Goal: Transaction & Acquisition: Purchase product/service

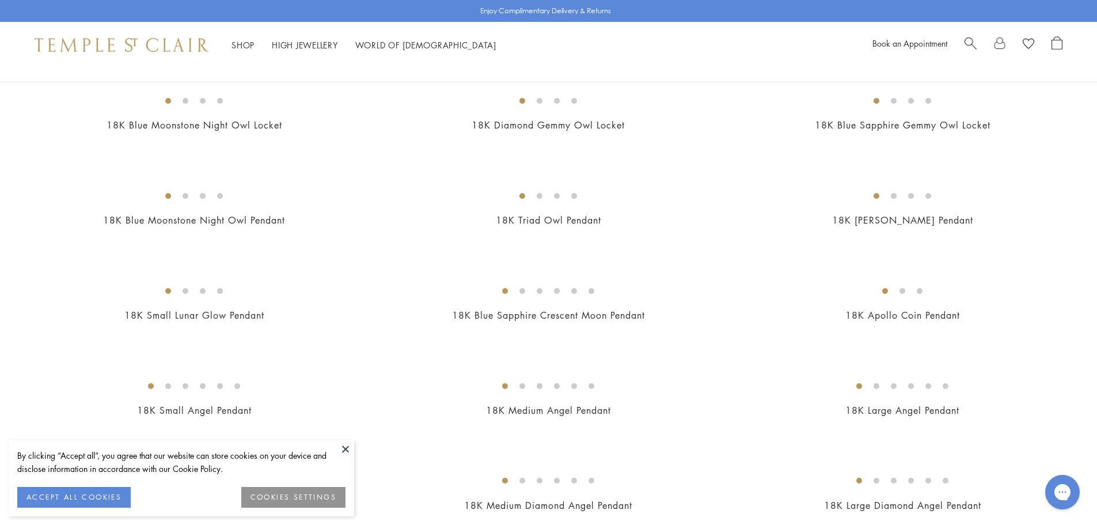
scroll to position [288, 0]
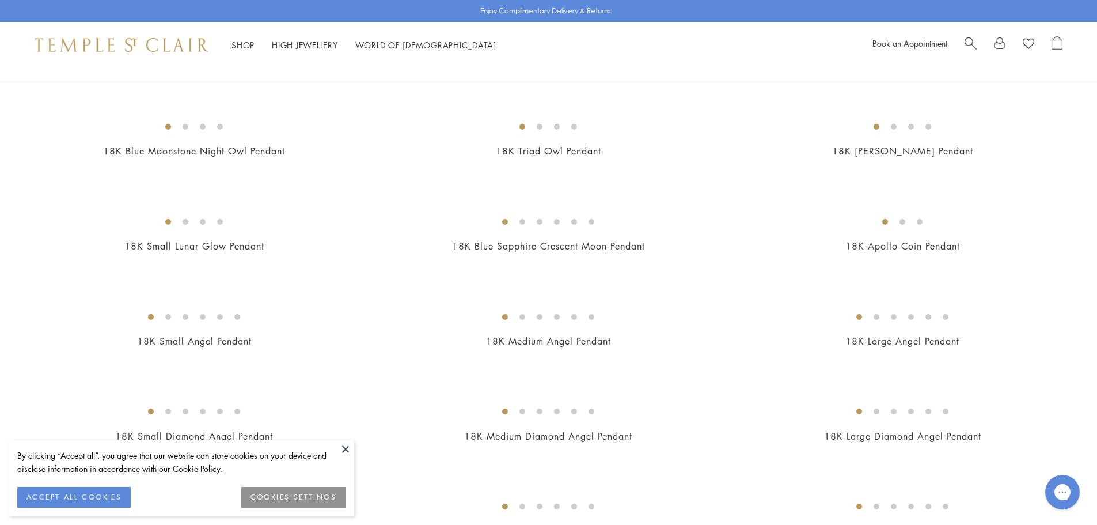
click at [349, 447] on button at bounding box center [345, 448] width 17 height 17
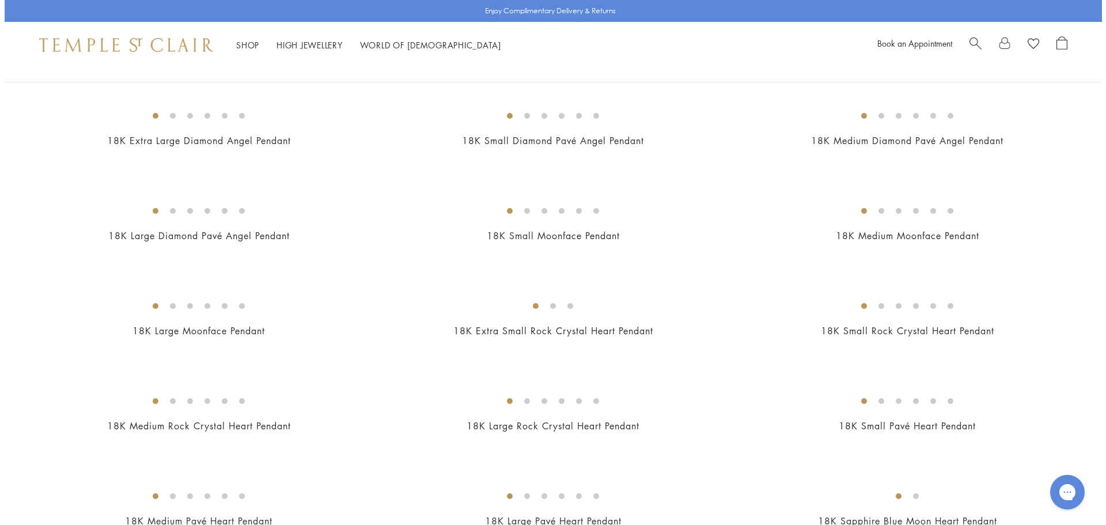
scroll to position [979, 0]
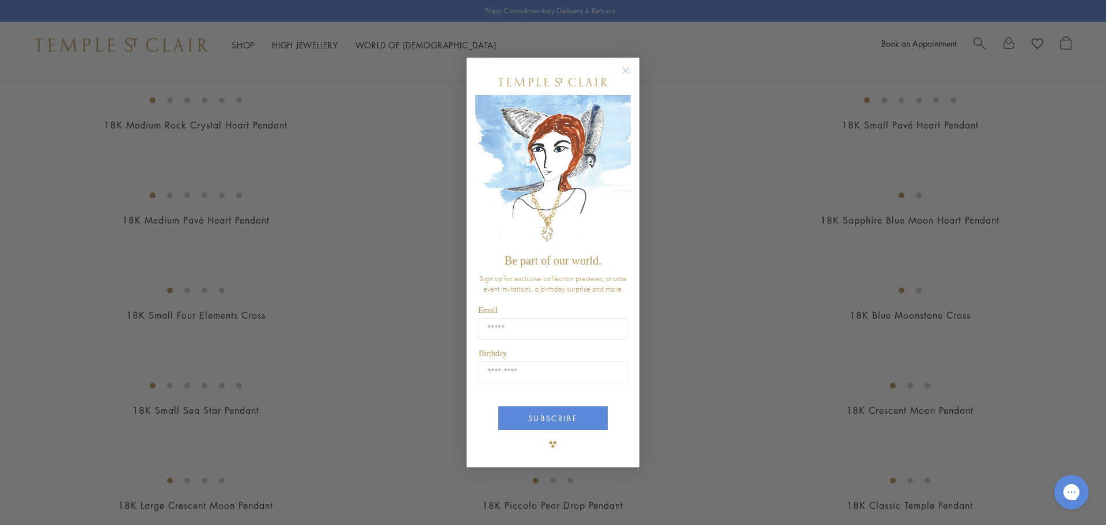
click at [627, 67] on circle "Close dialog" at bounding box center [626, 70] width 14 height 14
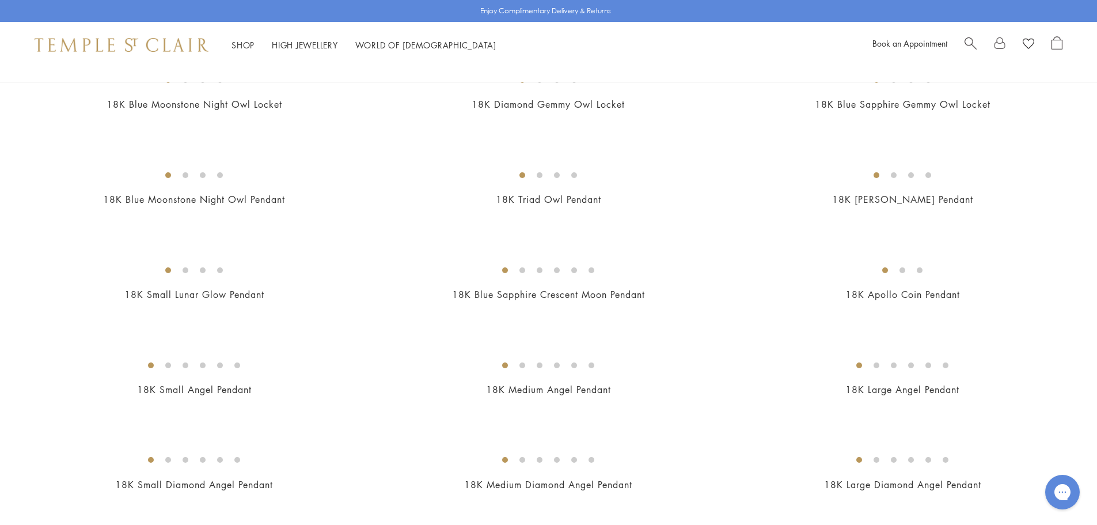
scroll to position [0, 0]
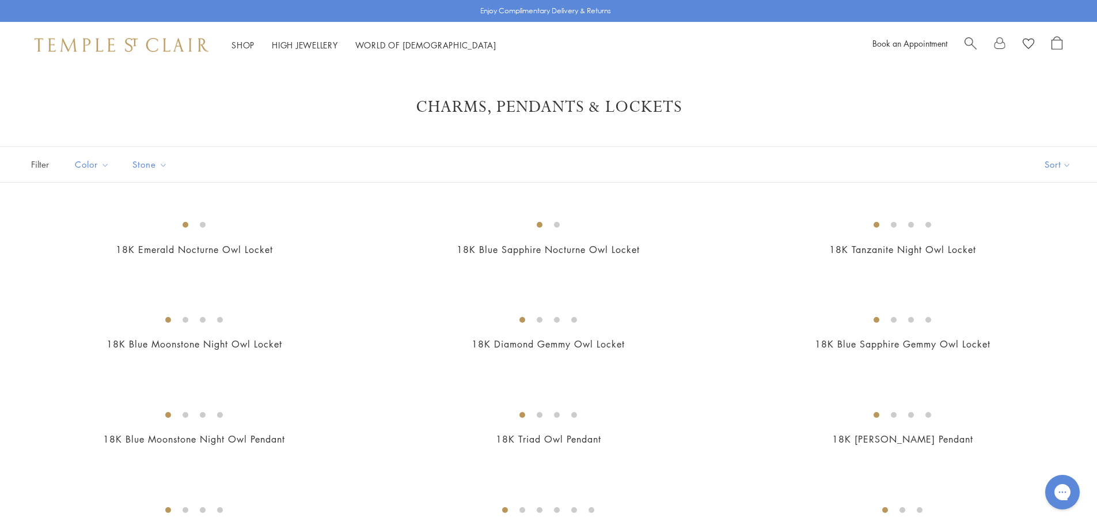
click at [1066, 163] on button "Sort" at bounding box center [1058, 164] width 78 height 35
click at [1041, 217] on button "Best selling" at bounding box center [1047, 217] width 117 height 28
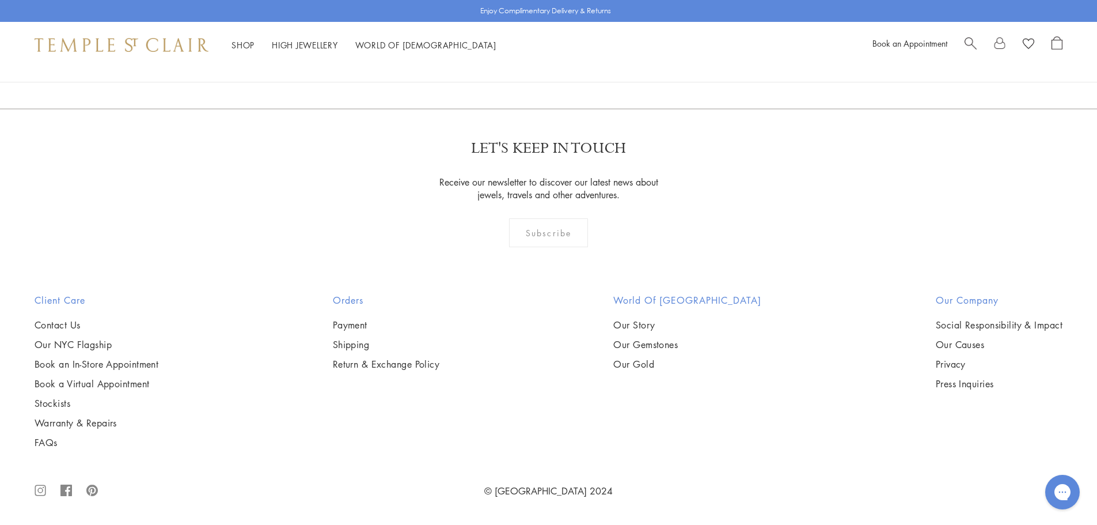
scroll to position [9274, 0]
click at [533, 62] on link "2" at bounding box center [530, 47] width 38 height 32
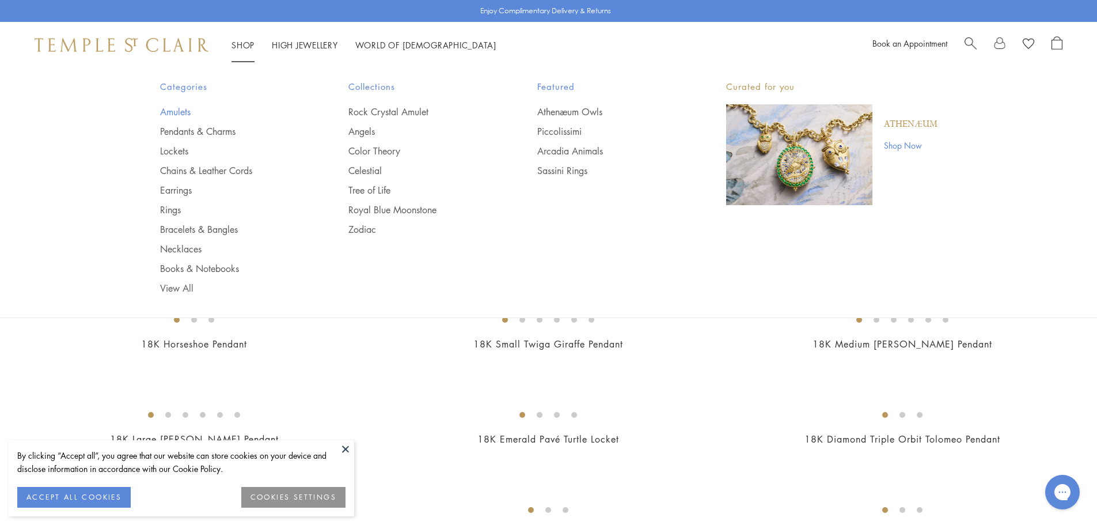
click at [173, 118] on link "Amulets" at bounding box center [231, 111] width 143 height 13
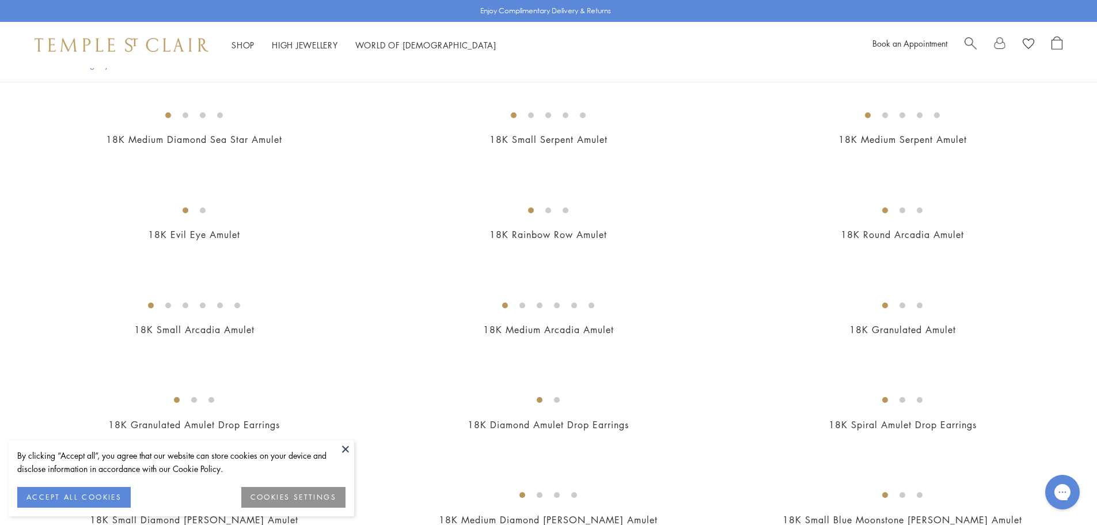
scroll to position [1843, 0]
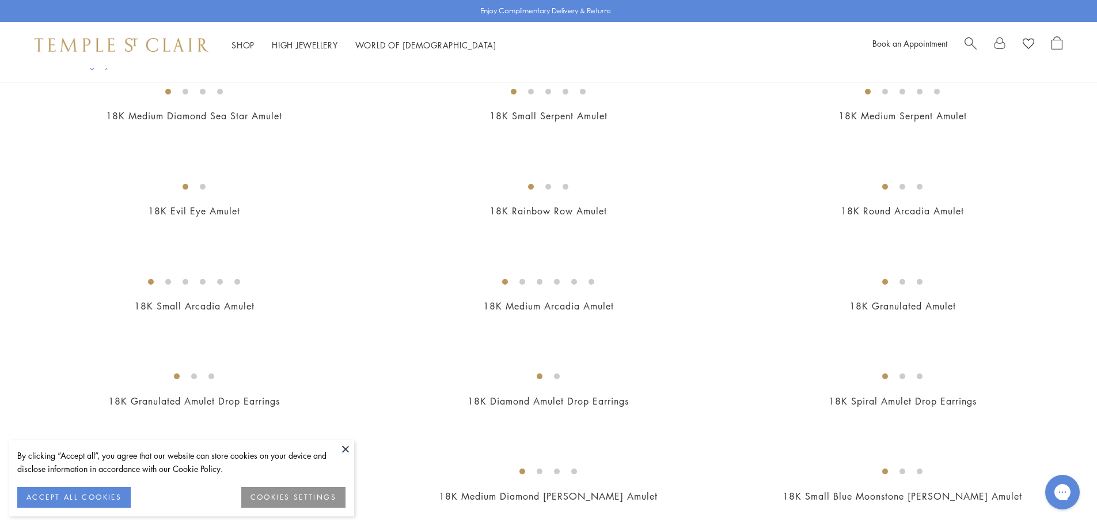
click at [0, 0] on img at bounding box center [0, 0] width 0 height 0
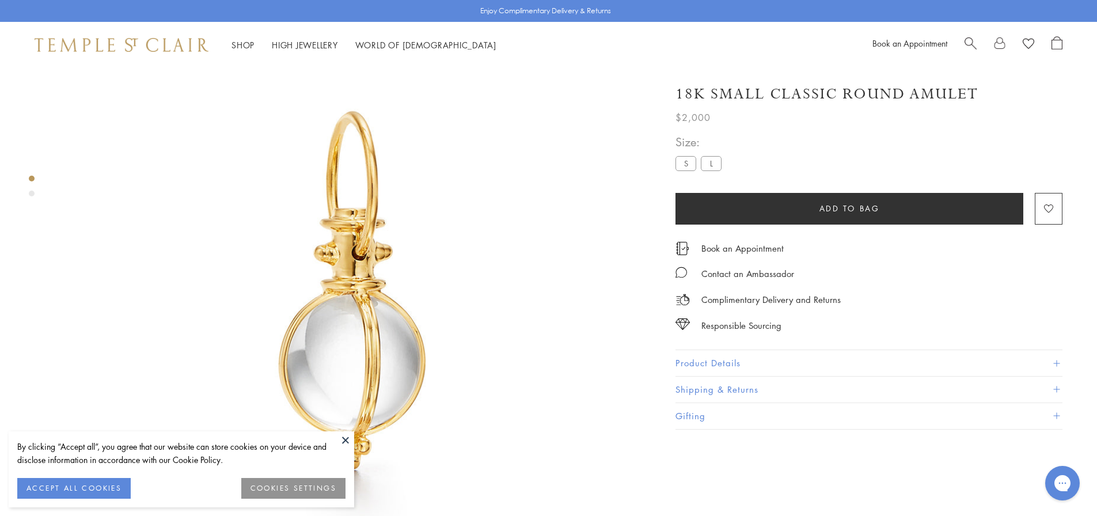
scroll to position [68, 0]
click at [29, 194] on div "Product gallery navigation" at bounding box center [32, 194] width 6 height 6
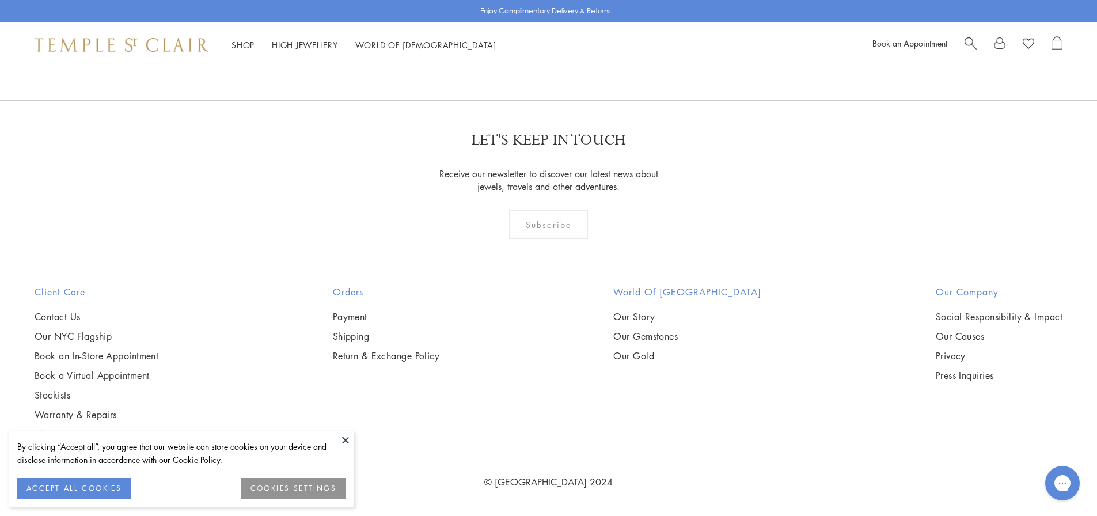
scroll to position [1419, 0]
click at [344, 439] on button at bounding box center [345, 439] width 17 height 17
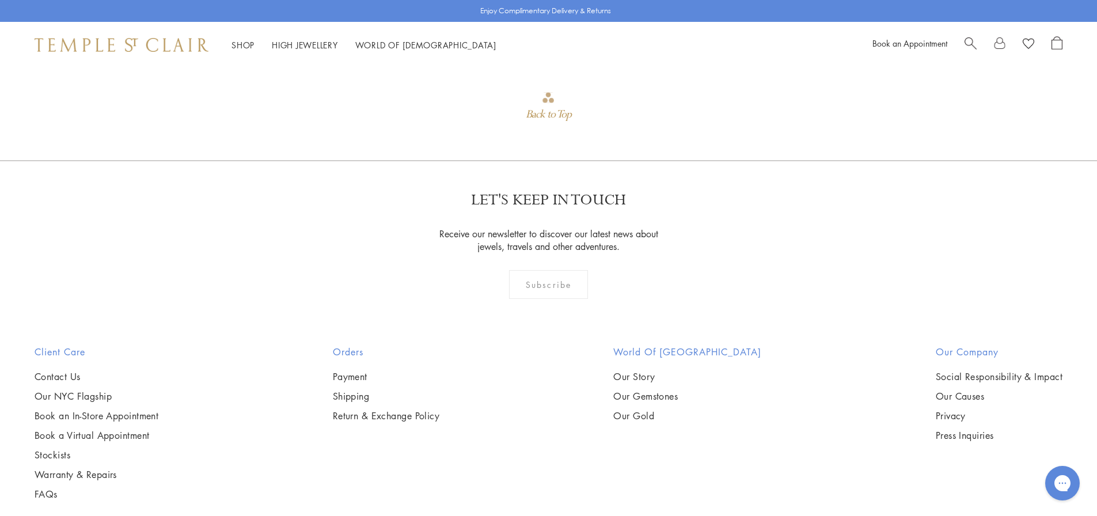
scroll to position [1304, 0]
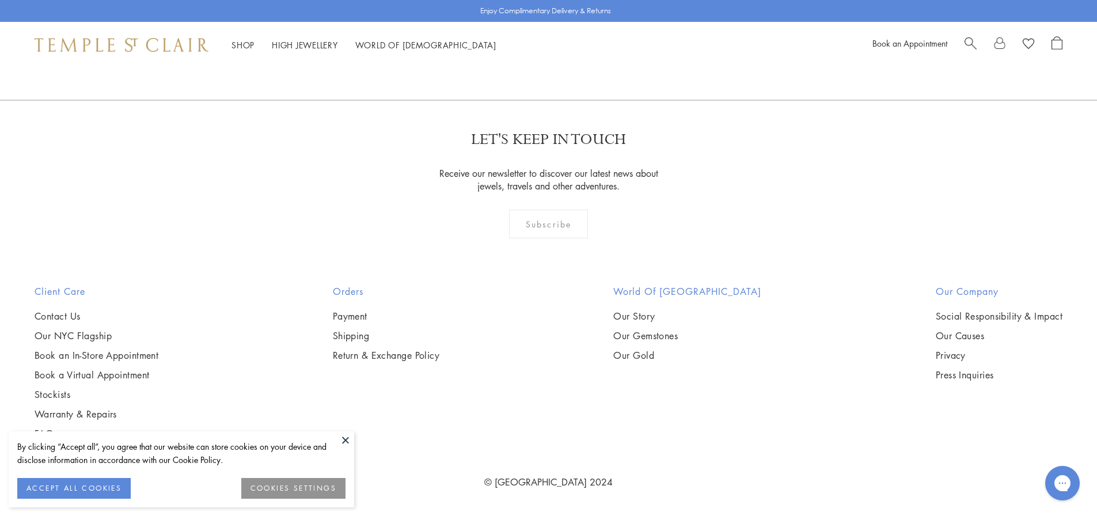
scroll to position [1278, 0]
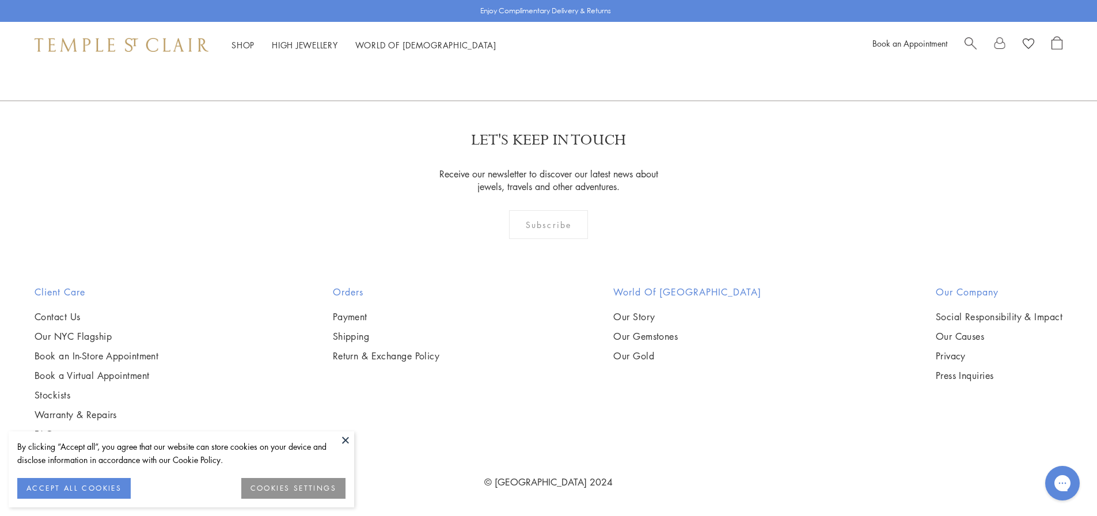
scroll to position [1566, 0]
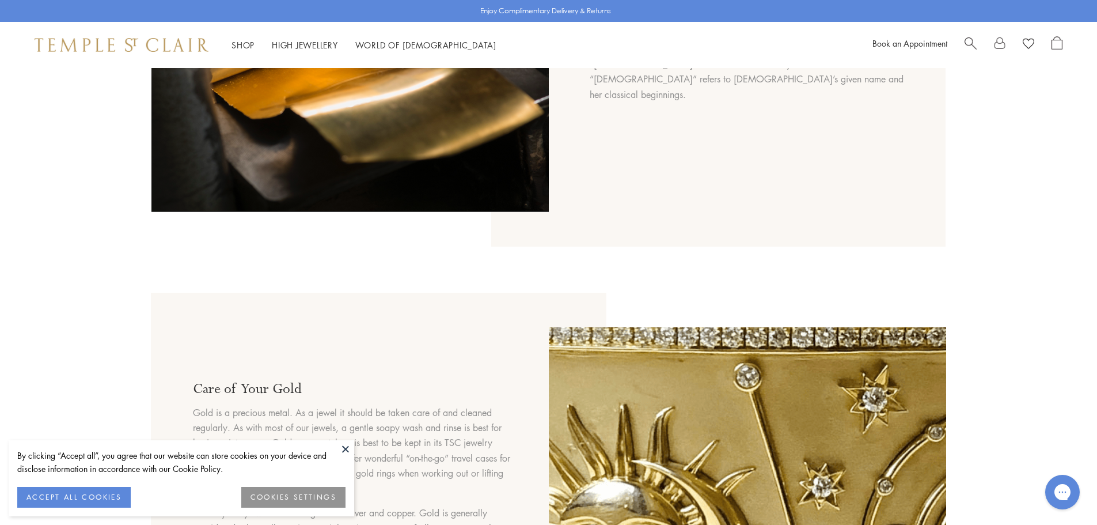
scroll to position [864, 0]
